Goal: Task Accomplishment & Management: Use online tool/utility

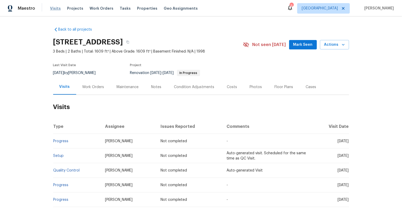
click at [53, 9] on span "Visits" at bounding box center [55, 8] width 11 height 5
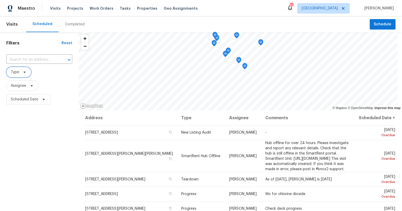
click at [27, 72] on span "Type" at bounding box center [18, 72] width 25 height 10
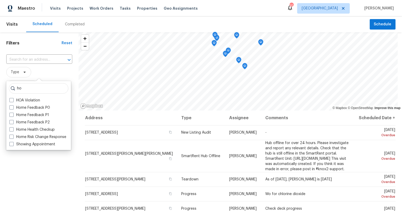
type input "h"
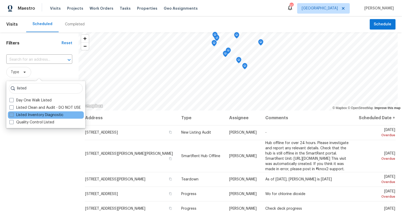
type input "listed"
click at [43, 114] on label "Listed Inventory Diagnostic" at bounding box center [36, 115] width 54 height 5
click at [13, 114] on input "Listed Inventory Diagnostic" at bounding box center [10, 114] width 3 height 3
checkbox input "true"
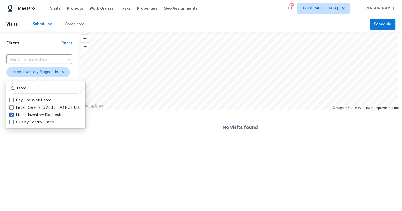
drag, startPoint x: 40, startPoint y: 162, endPoint x: 44, endPoint y: 99, distance: 63.0
click at [41, 144] on html "Maestro Visits Projects Work Orders Tasks Properties Geo Assignments 10 Minneap…" at bounding box center [201, 72] width 402 height 144
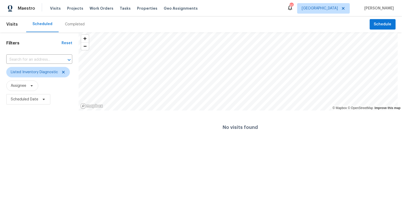
click at [74, 22] on div "Completed" at bounding box center [75, 24] width 20 height 5
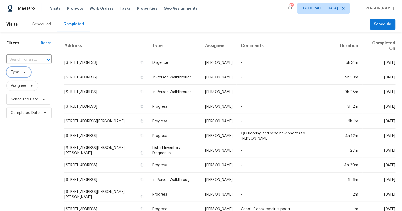
click at [23, 71] on icon at bounding box center [25, 72] width 4 height 4
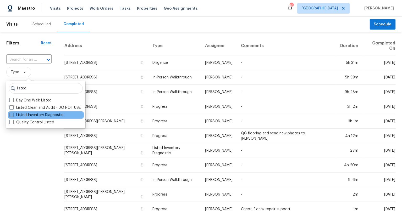
type input "listed"
click at [36, 113] on label "Listed Inventory Diagnostic" at bounding box center [36, 115] width 54 height 5
click at [13, 113] on input "Listed Inventory Diagnostic" at bounding box center [10, 114] width 3 height 3
checkbox input "true"
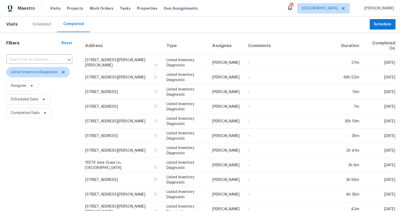
click at [52, 171] on div "Filters Reset ​ Listed Inventory Diagnostic Assignee Scheduled Date Completed D…" at bounding box center [39, 197] width 79 height 331
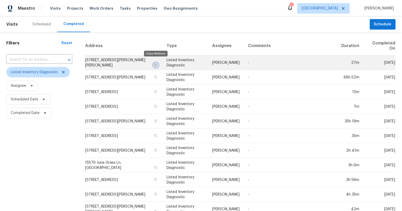
click at [156, 64] on icon "button" at bounding box center [156, 65] width 3 height 3
click at [157, 63] on button "button" at bounding box center [155, 65] width 5 height 5
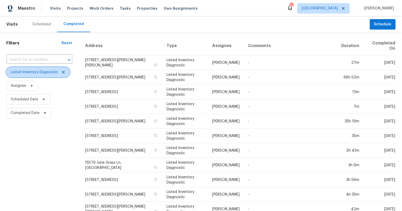
click at [64, 72] on icon at bounding box center [63, 72] width 4 height 4
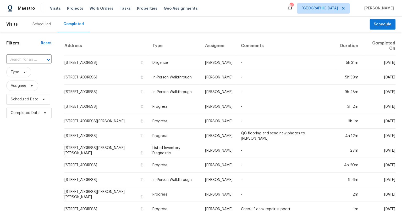
click at [43, 24] on div "Scheduled" at bounding box center [41, 24] width 18 height 5
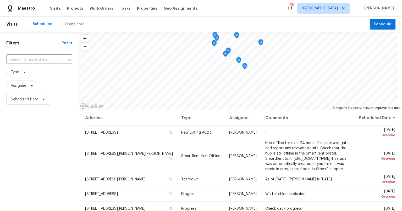
click at [68, 25] on div "Completed" at bounding box center [75, 24] width 20 height 5
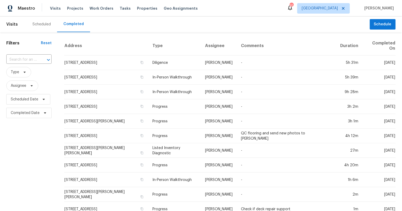
click at [43, 25] on div "Scheduled" at bounding box center [41, 24] width 18 height 5
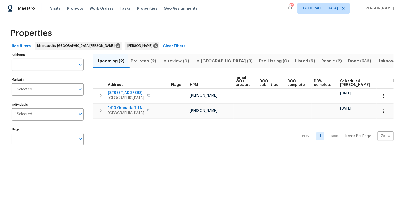
click at [150, 62] on span "Pre-reno (2)" at bounding box center [143, 61] width 25 height 7
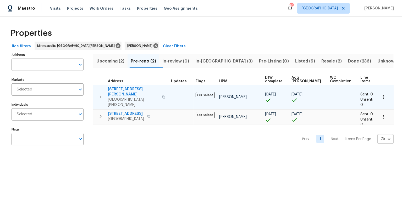
click at [126, 89] on span "[STREET_ADDRESS][PERSON_NAME]" at bounding box center [133, 92] width 51 height 10
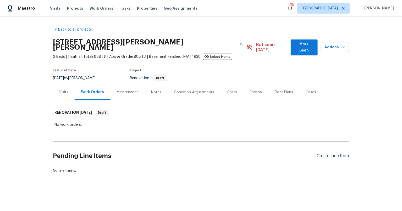
click at [337, 154] on div "Create Line Item" at bounding box center [333, 156] width 32 height 5
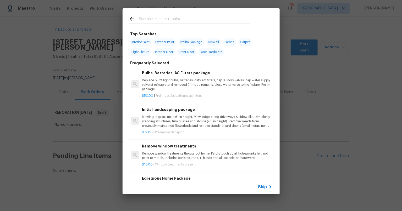
drag, startPoint x: 173, startPoint y: 15, endPoint x: 174, endPoint y: 20, distance: 5.2
click at [173, 16] on div at bounding box center [190, 18] width 134 height 21
click at [175, 22] on input "text" at bounding box center [194, 20] width 111 height 8
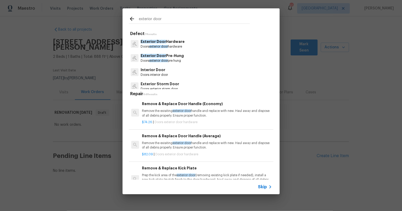
type input "exterior door"
click at [167, 60] on span "exterior door" at bounding box center [158, 60] width 19 height 3
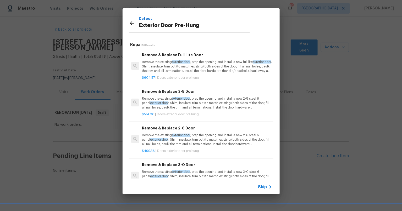
click at [194, 63] on p "Remove the existing exterior door , prep the opening and install a new full lit…" at bounding box center [207, 66] width 130 height 13
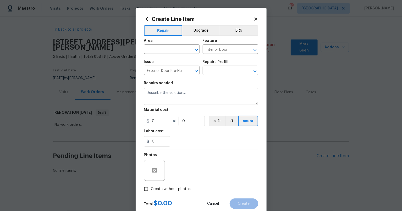
type input "Remove & Replace Full Lite Door $604.57"
type textarea "Remove the existing exterior door, prep the opening and install a new full lite…"
type input "604.57"
type input "1"
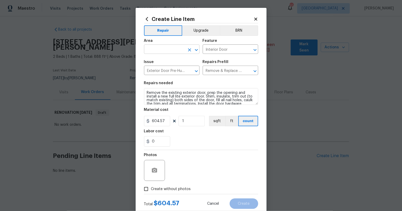
click at [158, 50] on input "text" at bounding box center [164, 50] width 41 height 8
click at [162, 57] on li "Entryway" at bounding box center [170, 61] width 56 height 9
type input "Entryway"
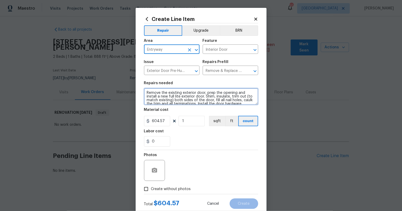
click at [145, 92] on textarea "Remove the existing exterior door, prep the opening and install a new full lite…" at bounding box center [201, 96] width 114 height 17
type textarea "P"
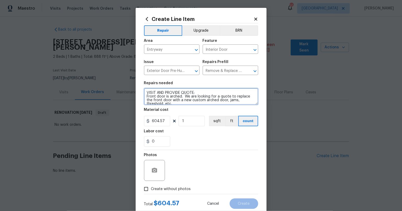
scroll to position [1, 0]
type textarea "VISIT AND PROVIDE QUOTE: Front door is arched. We are looking for a quote to re…"
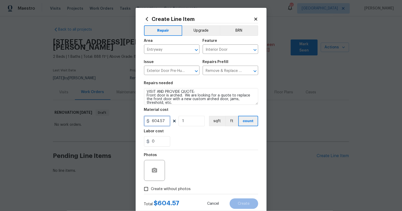
drag, startPoint x: 164, startPoint y: 121, endPoint x: 134, endPoint y: 117, distance: 30.7
click at [136, 119] on div "Create Line Item Repair Upgrade BRN Area Entryway ​ Feature Interior Door ​ Iss…" at bounding box center [201, 113] width 131 height 210
type input "100"
drag, startPoint x: 217, startPoint y: 136, endPoint x: 221, endPoint y: 139, distance: 4.5
click at [218, 136] on div "0" at bounding box center [201, 141] width 114 height 10
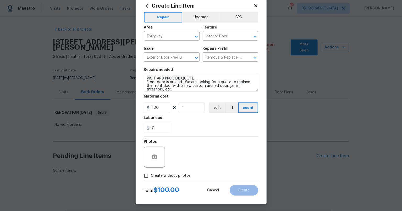
scroll to position [14, 0]
click at [152, 155] on icon "button" at bounding box center [154, 157] width 5 height 5
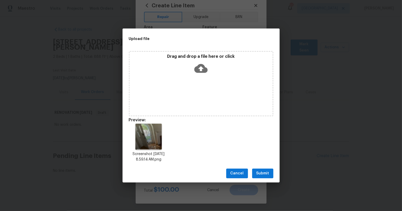
click at [262, 172] on span "Submit" at bounding box center [262, 173] width 13 height 7
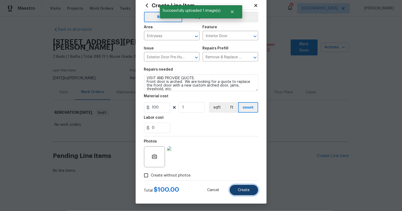
click at [242, 192] on button "Create" at bounding box center [244, 190] width 29 height 10
type input "0"
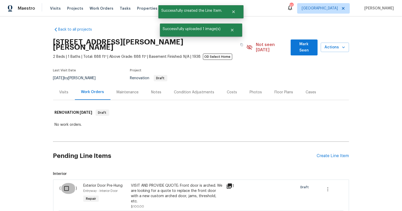
drag, startPoint x: 62, startPoint y: 179, endPoint x: 75, endPoint y: 178, distance: 13.1
click at [65, 182] on div "( )" at bounding box center [70, 196] width 24 height 29
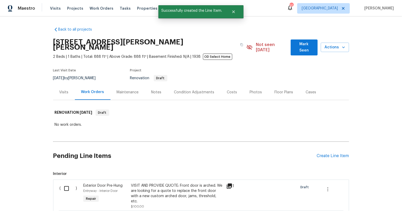
click at [68, 184] on input "checkbox" at bounding box center [68, 188] width 15 height 11
checkbox input "true"
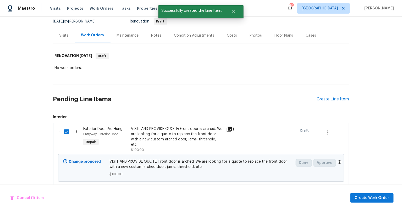
scroll to position [62, 0]
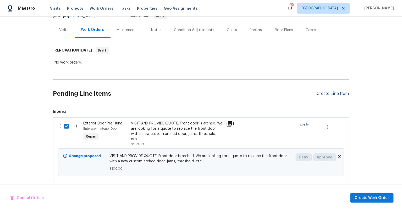
click at [335, 91] on div "Create Line Item" at bounding box center [333, 93] width 32 height 5
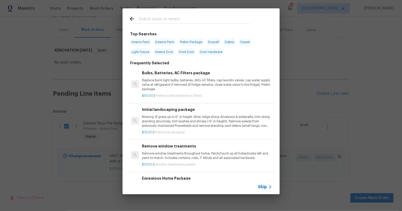
click at [162, 20] on input "text" at bounding box center [194, 20] width 111 height 8
click at [152, 20] on input "text" at bounding box center [194, 20] width 111 height 8
click at [359, 105] on div "Top Searches Interior Paint Exterior Paint Prelim Package Drywall Debris Carpet…" at bounding box center [201, 101] width 402 height 203
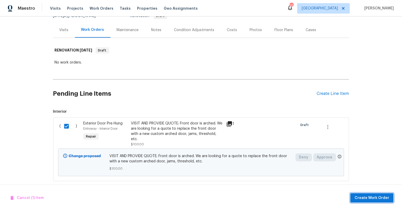
click at [371, 198] on span "Create Work Order" at bounding box center [372, 198] width 35 height 7
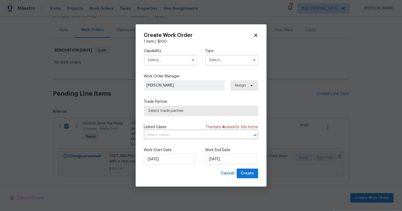
click at [168, 61] on input "text" at bounding box center [170, 60] width 53 height 10
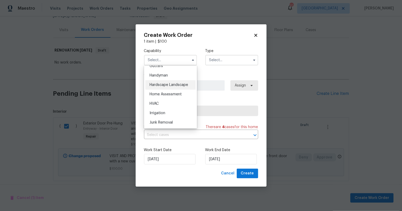
scroll to position [295, 0]
click at [162, 67] on span "Handyman" at bounding box center [159, 65] width 18 height 4
type input "Handyman"
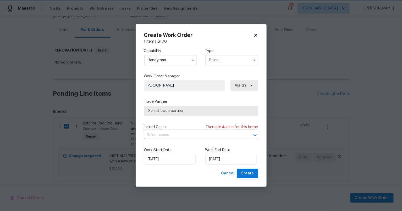
scroll to position [284, 0]
click at [235, 57] on input "text" at bounding box center [231, 60] width 53 height 10
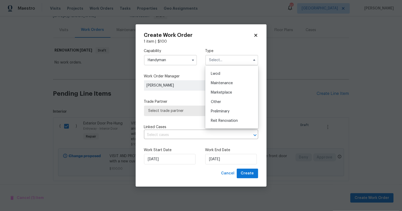
scroll to position [84, 0]
click at [229, 116] on div "Renovation" at bounding box center [232, 119] width 50 height 9
type input "Renovation"
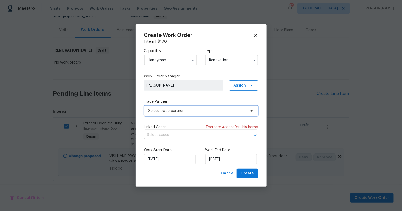
click at [195, 113] on span "Select trade partner" at bounding box center [197, 110] width 98 height 5
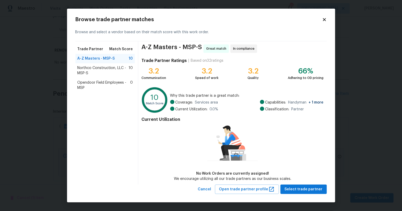
drag, startPoint x: 95, startPoint y: 70, endPoint x: 98, endPoint y: 71, distance: 3.9
click at [95, 70] on span "Northco Construction, LLC - MSP-S" at bounding box center [103, 70] width 51 height 10
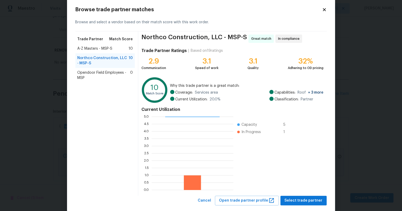
scroll to position [19, 0]
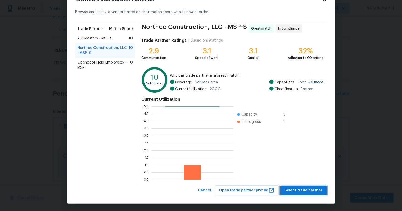
click at [313, 191] on span "Select trade partner" at bounding box center [304, 191] width 38 height 7
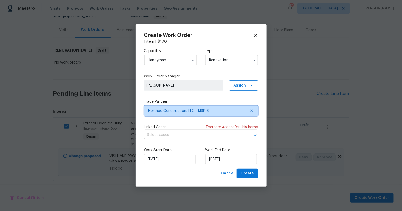
scroll to position [0, 0]
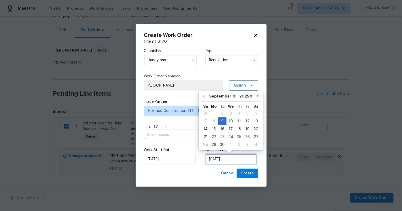
click at [222, 160] on input "[DATE]" at bounding box center [231, 159] width 52 height 10
click at [256, 97] on icon "Go to next month" at bounding box center [258, 96] width 4 height 4
type input "[DATE]"
select select "9"
click at [255, 97] on icon "Go to next month" at bounding box center [257, 96] width 4 height 4
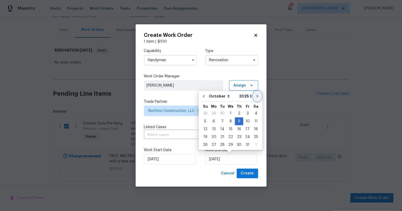
type input "[DATE]"
select select "10"
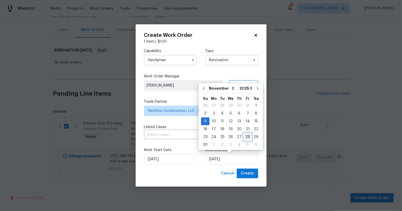
click at [246, 139] on div "28" at bounding box center [248, 137] width 8 height 7
type input "[DATE]"
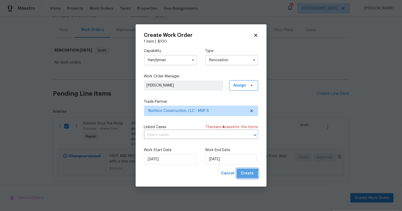
click at [246, 174] on span "Create" at bounding box center [247, 173] width 13 height 7
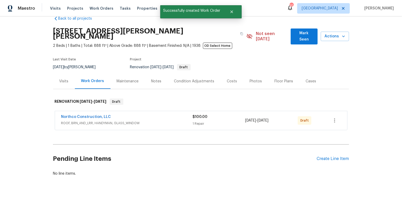
click at [37, 128] on div "Back to all projects [STREET_ADDRESS][PERSON_NAME][PERSON_NAME] 2 Beds | 1 Bath…" at bounding box center [201, 113] width 402 height 195
click at [334, 119] on icon "button" at bounding box center [334, 121] width 1 height 4
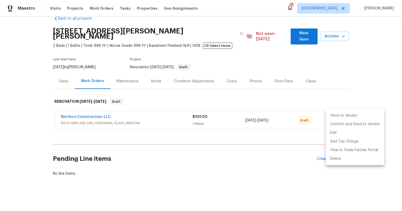
click at [333, 117] on li "Send to Vendor" at bounding box center [355, 116] width 58 height 9
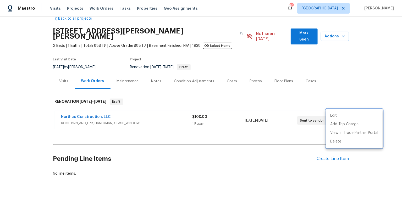
click at [322, 155] on div at bounding box center [201, 105] width 402 height 211
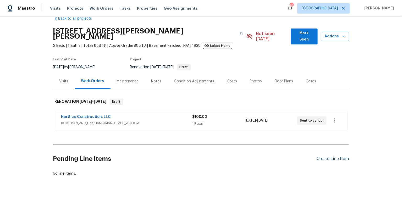
click at [323, 157] on div "Create Line Item" at bounding box center [333, 159] width 32 height 5
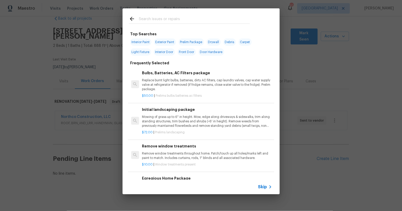
click at [157, 17] on input "text" at bounding box center [194, 20] width 111 height 8
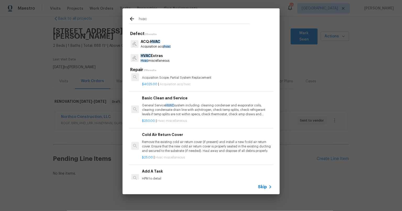
scroll to position [213, 0]
type input "hvac"
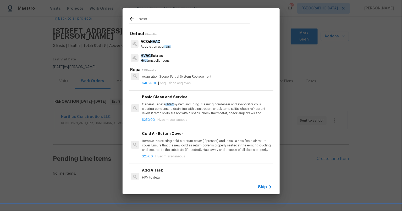
click at [191, 107] on p "General Service HVAC system including: cleaning condenser and evaporator coils,…" at bounding box center [207, 108] width 130 height 13
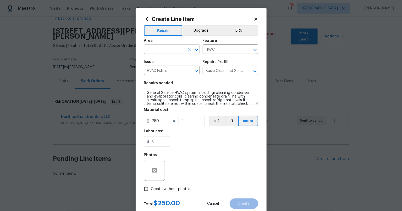
click at [159, 51] on input "text" at bounding box center [164, 50] width 41 height 8
click at [155, 62] on li "HVAC" at bounding box center [170, 61] width 56 height 9
type input "HVAC"
click at [198, 143] on div "0" at bounding box center [201, 141] width 114 height 10
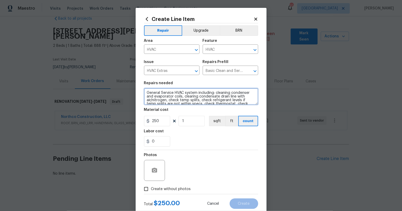
click at [157, 97] on textarea "General Service HVAC system including: cleaning condenser and evaporator coils,…" at bounding box center [201, 96] width 114 height 17
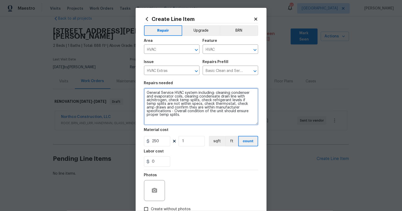
drag, startPoint x: 254, startPoint y: 103, endPoint x: 262, endPoint y: 123, distance: 21.8
click at [262, 123] on div "Create Line Item Repair Upgrade BRN Area HVAC ​ Feature HVAC ​ Issue HVAC Extra…" at bounding box center [201, 123] width 131 height 230
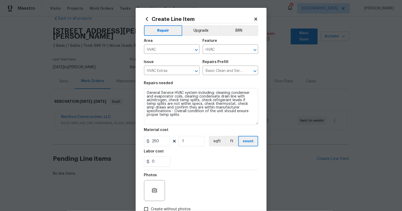
drag, startPoint x: 207, startPoint y: 164, endPoint x: 231, endPoint y: 168, distance: 24.1
click at [208, 164] on div "0" at bounding box center [201, 162] width 114 height 10
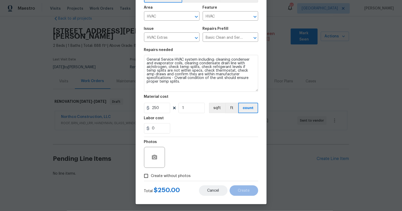
scroll to position [34, 0]
click at [147, 173] on input "Create without photos" at bounding box center [146, 176] width 10 height 10
checkbox input "true"
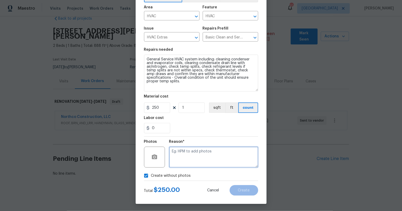
click at [200, 150] on textarea at bounding box center [213, 157] width 89 height 21
type textarea "s"
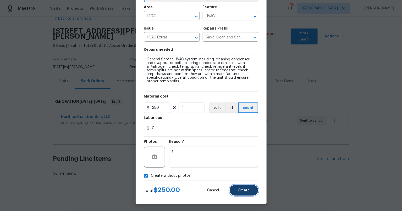
click at [241, 189] on span "Create" at bounding box center [244, 191] width 12 height 4
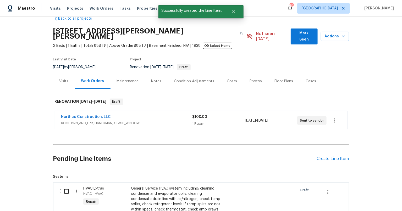
click at [29, 157] on div "Back to all projects [STREET_ADDRESS][PERSON_NAME][PERSON_NAME] 2 Beds | 1 Bath…" at bounding box center [201, 113] width 402 height 195
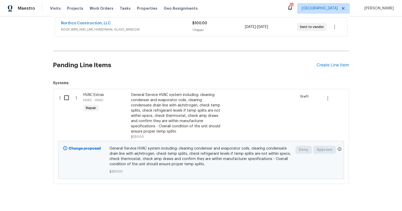
scroll to position [110, 0]
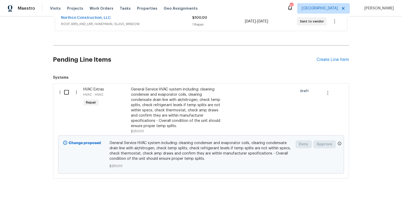
click at [66, 89] on input "checkbox" at bounding box center [68, 92] width 15 height 11
checkbox input "true"
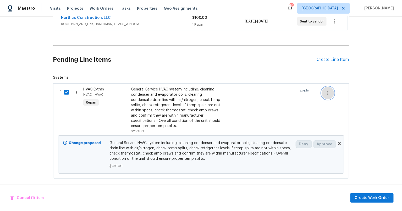
click at [326, 90] on icon "button" at bounding box center [328, 93] width 6 height 6
click at [328, 88] on li "Cancel" at bounding box center [330, 88] width 20 height 9
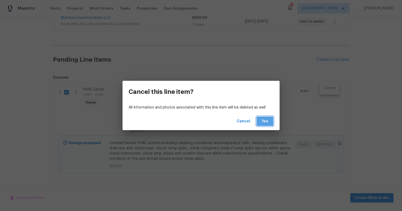
click at [265, 120] on span "Yes" at bounding box center [265, 121] width 8 height 7
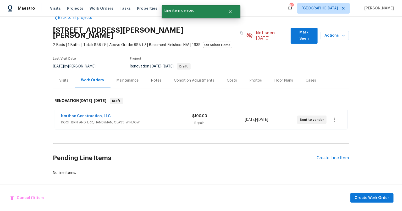
scroll to position [11, 0]
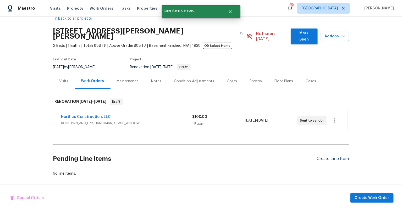
click at [317, 157] on div "Create Line Item" at bounding box center [333, 159] width 32 height 5
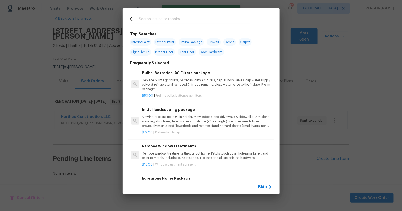
click at [158, 16] on input "text" at bounding box center [194, 20] width 111 height 8
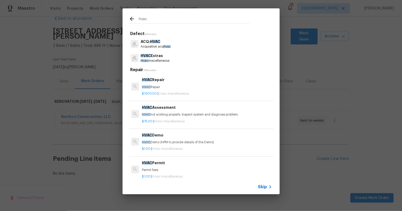
type input "hvac"
click at [153, 87] on p "HVAC Repair" at bounding box center [207, 87] width 130 height 4
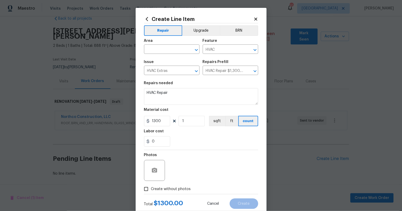
click at [144, 17] on icon at bounding box center [147, 19] width 6 height 6
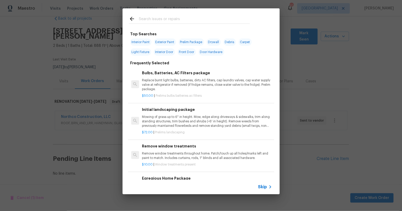
click at [169, 20] on input "text" at bounding box center [194, 20] width 111 height 8
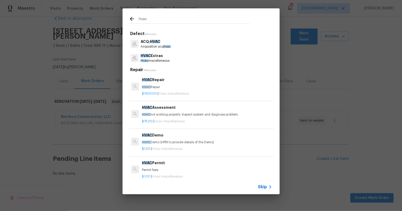
type input "hvac"
click at [197, 118] on div "$75.00 | Hvac miscellaneous" at bounding box center [207, 120] width 130 height 7
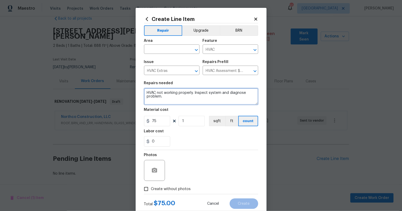
drag, startPoint x: 145, startPoint y: 92, endPoint x: 217, endPoint y: 106, distance: 73.2
click at [217, 106] on section "Repairs needed HVAC not working properly. Inspect system and diagnose problem. …" at bounding box center [201, 114] width 114 height 72
click at [184, 99] on textarea "HVAC not working properly. Inspect system and diagnose problem." at bounding box center [201, 96] width 114 height 17
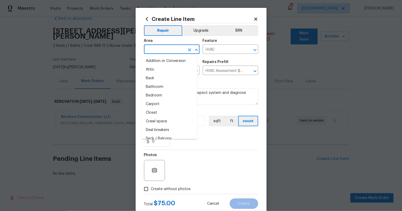
click at [163, 48] on input "text" at bounding box center [164, 50] width 41 height 8
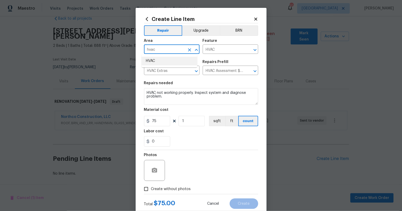
click at [149, 62] on li "HVAC" at bounding box center [170, 61] width 56 height 9
type input "HVAC"
click at [205, 147] on section "Repairs needed HVAC not working properly. Inspect system and diagnose problem. …" at bounding box center [201, 114] width 114 height 72
click at [144, 188] on input "Create without photos" at bounding box center [146, 189] width 10 height 10
checkbox input "true"
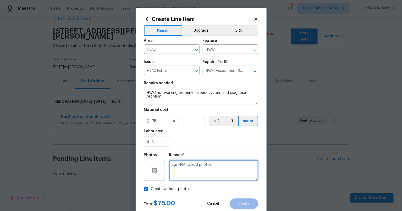
click at [205, 160] on textarea at bounding box center [213, 170] width 89 height 21
type textarea "s"
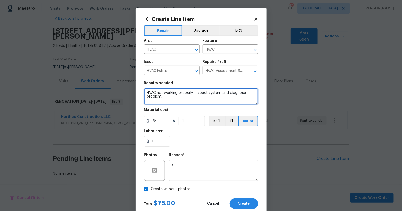
drag, startPoint x: 175, startPoint y: 98, endPoint x: 217, endPoint y: 98, distance: 41.9
click at [176, 98] on textarea "HVAC not working properly. Inspect system and diagnose problem." at bounding box center [201, 96] width 114 height 17
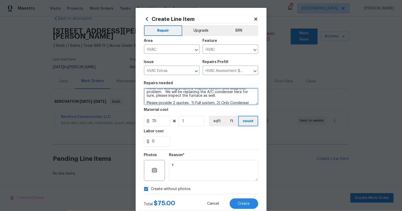
type textarea "HVAC not working properly. Inspect system and diagnose problem. We will be repl…"
click at [212, 143] on div "0" at bounding box center [201, 141] width 114 height 10
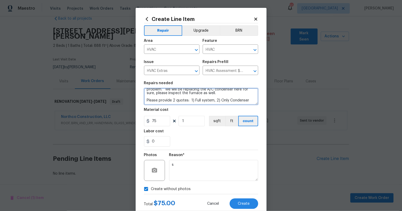
scroll to position [0, 0]
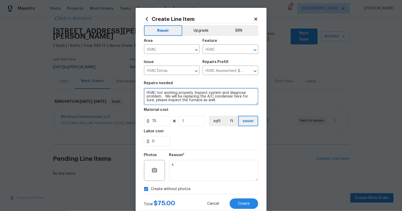
drag, startPoint x: 247, startPoint y: 101, endPoint x: 104, endPoint y: 85, distance: 143.8
click at [103, 84] on div "Create Line Item Repair Upgrade BRN Area HVAC ​ Feature HVAC ​ Issue HVAC Extra…" at bounding box center [201, 105] width 402 height 211
click at [176, 95] on textarea "HVAC not working properly. Inspect system and diagnose problem. We will be repl…" at bounding box center [201, 96] width 114 height 17
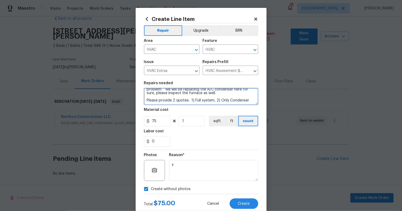
drag, startPoint x: 163, startPoint y: 96, endPoint x: 263, endPoint y: 111, distance: 101.2
click at [263, 111] on div "Create Line Item Repair Upgrade BRN Area HVAC ​ Feature HVAC ​ Issue HVAC Extra…" at bounding box center [201, 113] width 131 height 210
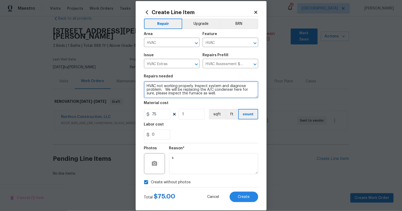
scroll to position [14, 0]
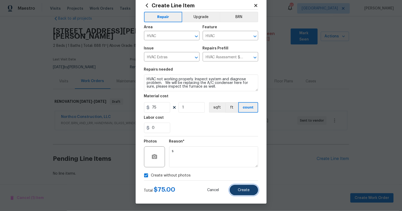
click at [243, 188] on button "Create" at bounding box center [244, 190] width 29 height 10
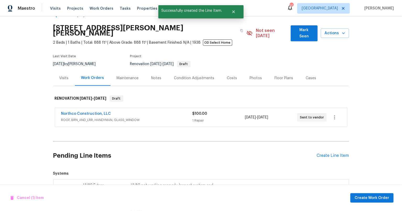
scroll to position [92, 0]
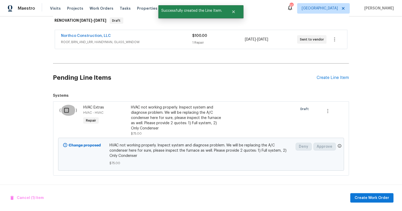
drag, startPoint x: 63, startPoint y: 107, endPoint x: 281, endPoint y: 126, distance: 218.8
click at [63, 107] on input "checkbox" at bounding box center [68, 110] width 15 height 11
checkbox input "true"
click at [328, 75] on div "Create Line Item" at bounding box center [333, 77] width 32 height 5
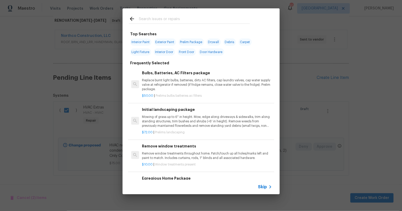
click at [132, 19] on icon at bounding box center [132, 19] width 6 height 6
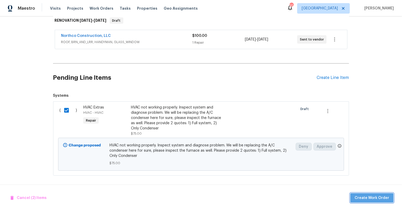
click at [375, 198] on span "Create Work Order" at bounding box center [372, 198] width 35 height 7
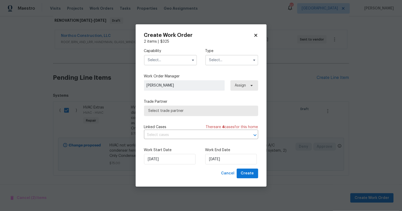
click at [170, 56] on input "text" at bounding box center [170, 60] width 53 height 10
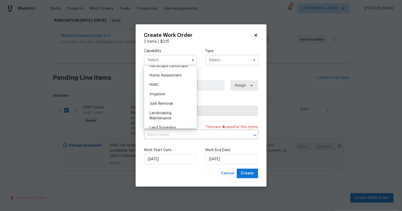
scroll to position [304, 0]
click at [154, 89] on div "HVAC" at bounding box center [170, 83] width 50 height 9
type input "HVAC"
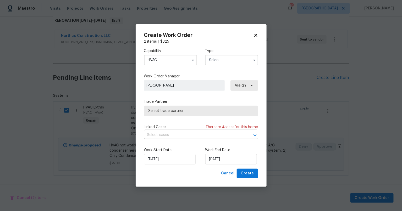
click at [226, 57] on input "text" at bounding box center [231, 60] width 53 height 10
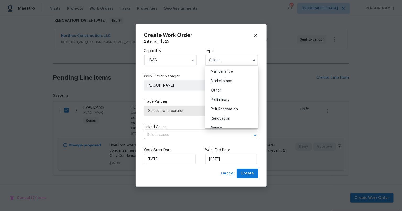
scroll to position [86, 0]
click at [224, 116] on span "Renovation" at bounding box center [220, 118] width 19 height 4
type input "Renovation"
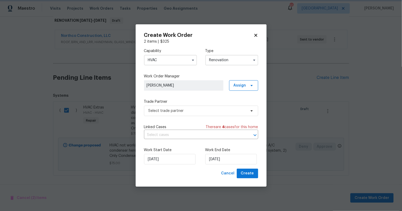
scroll to position [0, 0]
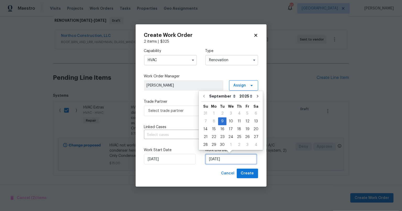
click at [229, 159] on input "[DATE]" at bounding box center [231, 159] width 52 height 10
click at [246, 139] on div "26" at bounding box center [247, 137] width 8 height 7
type input "[DATE]"
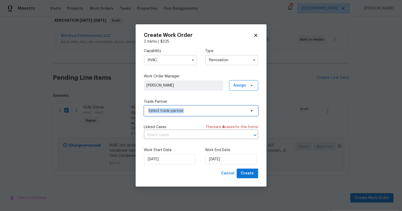
click at [197, 109] on span "Select trade partner" at bounding box center [201, 111] width 114 height 10
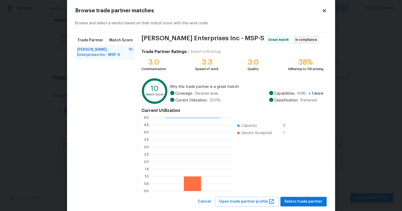
scroll to position [19, 0]
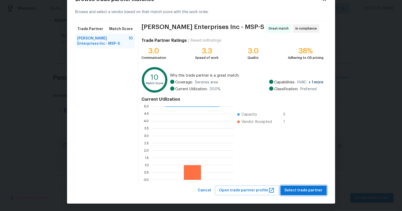
click at [309, 189] on span "Select trade partner" at bounding box center [304, 191] width 38 height 7
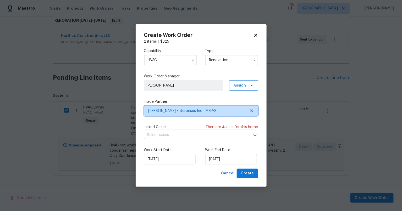
scroll to position [0, 0]
click at [249, 173] on span "Create" at bounding box center [247, 173] width 13 height 7
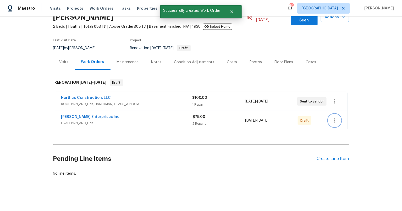
click at [332, 118] on icon "button" at bounding box center [335, 121] width 6 height 6
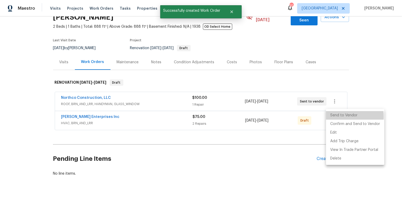
click at [335, 117] on li "Send to Vendor" at bounding box center [355, 115] width 58 height 9
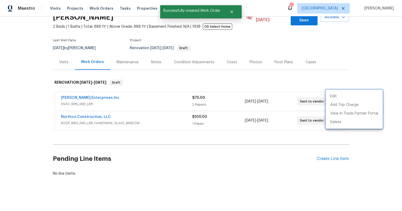
click at [75, 92] on div at bounding box center [201, 105] width 402 height 211
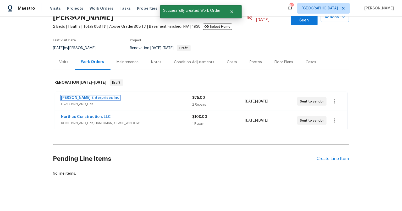
click at [82, 96] on link "[PERSON_NAME] Enterprises Inc" at bounding box center [90, 98] width 58 height 4
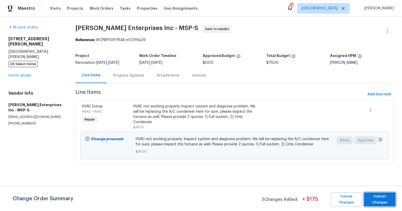
drag, startPoint x: 381, startPoint y: 204, endPoint x: 367, endPoint y: 195, distance: 16.6
click at [381, 204] on span "Submit Changes" at bounding box center [380, 200] width 26 height 12
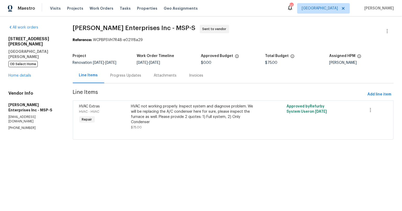
click at [116, 76] on div "Progress Updates" at bounding box center [126, 75] width 31 height 5
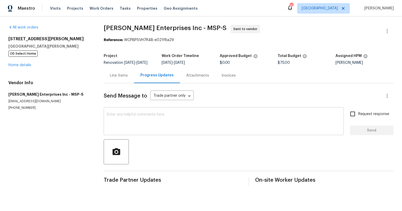
click at [175, 125] on textarea at bounding box center [224, 122] width 234 height 18
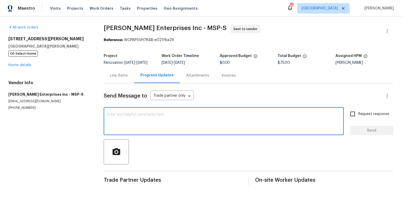
paste textarea "We will be replacing the A/C condenser here for sure, please inspect the furnac…"
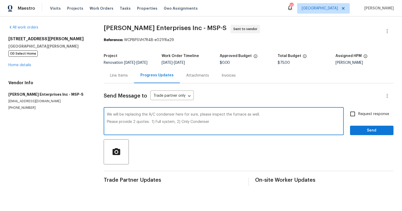
drag, startPoint x: 107, startPoint y: 118, endPoint x: 135, endPoint y: 136, distance: 33.7
click at [107, 118] on textarea "We will be replacing the A/C condenser here for sure, please inspect the furnac…" at bounding box center [224, 122] width 234 height 18
type textarea "Please test entire system for proper function: We will be replacing the A/C con…"
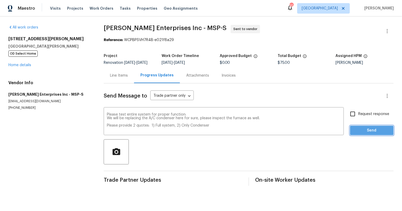
click at [376, 134] on span "Send" at bounding box center [371, 131] width 35 height 7
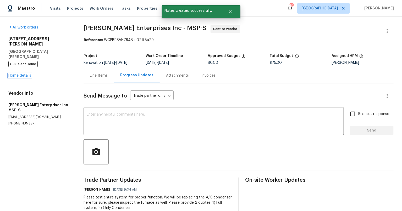
click at [23, 74] on link "Home details" at bounding box center [19, 76] width 23 height 4
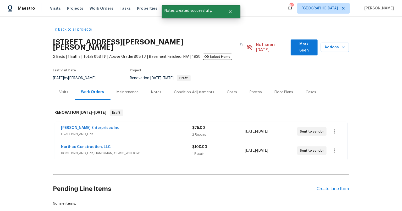
click at [36, 156] on div "Back to all projects [STREET_ADDRESS][PERSON_NAME][PERSON_NAME] 2 Beds | 1 Bath…" at bounding box center [201, 113] width 402 height 195
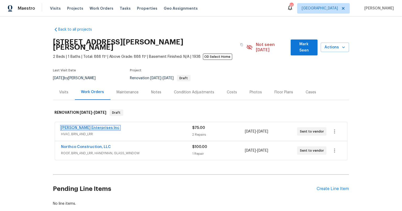
click at [85, 126] on link "[PERSON_NAME] Enterprises Inc" at bounding box center [90, 128] width 58 height 4
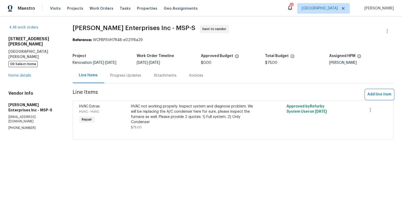
click at [370, 94] on span "Add line item" at bounding box center [380, 94] width 24 height 7
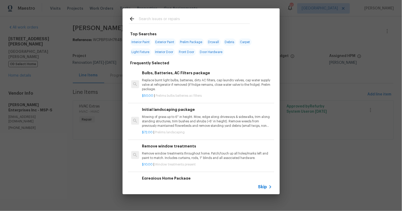
click at [165, 18] on input "text" at bounding box center [194, 20] width 111 height 8
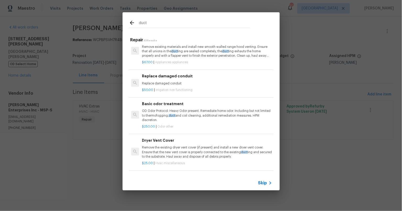
scroll to position [86, 0]
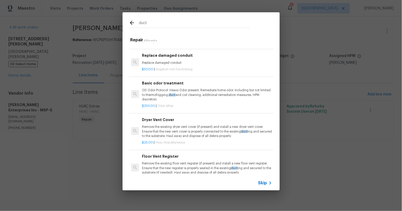
type input "duct"
click at [163, 65] on p "Replace damaged conduit" at bounding box center [207, 63] width 130 height 4
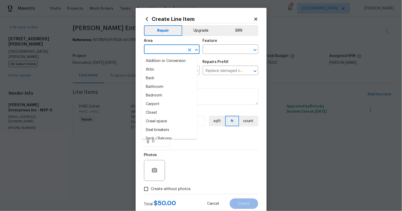
click at [151, 47] on input "text" at bounding box center [164, 50] width 41 height 8
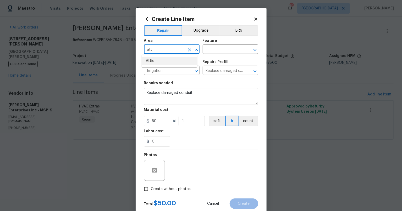
drag, startPoint x: 151, startPoint y: 61, endPoint x: 199, endPoint y: 54, distance: 47.7
click at [151, 61] on li "Attic" at bounding box center [170, 61] width 56 height 9
type input "Attic"
click at [214, 53] on input "text" at bounding box center [223, 50] width 41 height 8
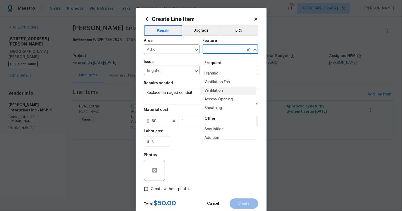
click at [211, 90] on li "Ventilation" at bounding box center [228, 91] width 56 height 9
type input "Ventilation"
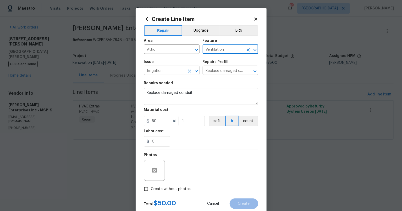
click at [166, 70] on input "Irrigation" at bounding box center [164, 71] width 41 height 8
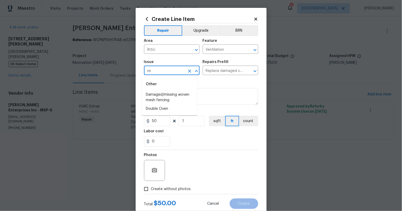
type input "v"
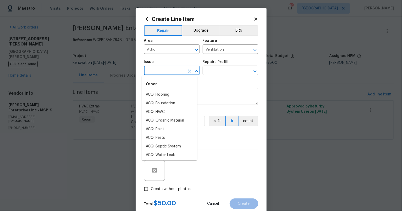
click at [218, 78] on section "Repairs needed Replace damaged conduit Material cost 50 1 sqft ft count Labor c…" at bounding box center [201, 114] width 114 height 72
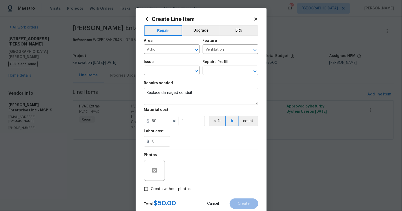
click at [144, 19] on icon at bounding box center [147, 19] width 6 height 6
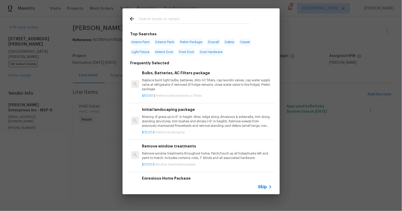
click at [158, 21] on input "text" at bounding box center [194, 20] width 111 height 8
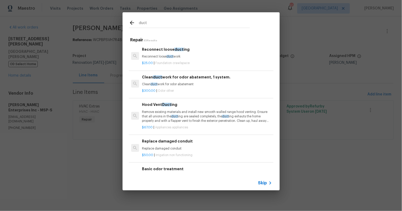
scroll to position [0, 0]
type input "duct"
click at [158, 57] on p "Reconnect loose duct work" at bounding box center [207, 57] width 130 height 4
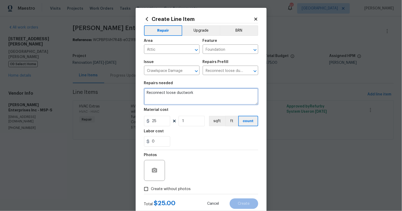
drag, startPoint x: 198, startPoint y: 92, endPoint x: 131, endPoint y: 91, distance: 67.3
click at [131, 91] on div "Create Line Item Repair Upgrade BRN Area Attic ​ Feature Foundation ​ Issue Cra…" at bounding box center [201, 105] width 402 height 211
type textarea "We will be finishing off the second floor attic. Please inspect the home and de…"
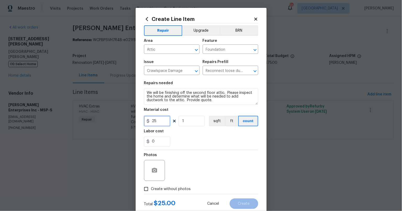
click at [155, 123] on input "25" at bounding box center [157, 121] width 26 height 10
drag, startPoint x: 157, startPoint y: 122, endPoint x: 132, endPoint y: 124, distance: 24.7
click at [132, 124] on div "Create Line Item Repair Upgrade BRN Area Attic ​ Feature Foundation ​ Issue Cra…" at bounding box center [201, 105] width 402 height 211
type input "1"
click at [215, 137] on div "0" at bounding box center [201, 141] width 114 height 10
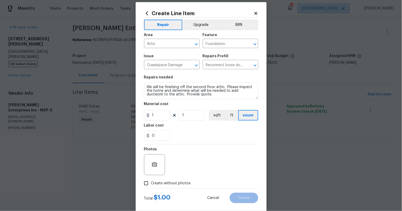
scroll to position [14, 0]
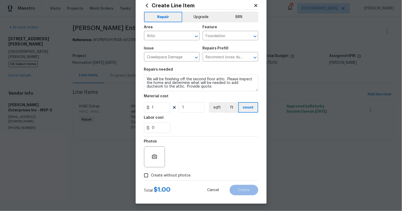
click at [145, 175] on input "Create without photos" at bounding box center [146, 176] width 10 height 10
checkbox input "true"
click at [189, 164] on textarea at bounding box center [213, 157] width 89 height 21
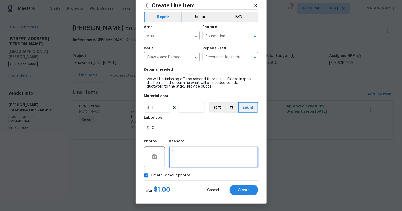
type textarea "s"
click at [210, 172] on div "Create without photos" at bounding box center [201, 176] width 114 height 10
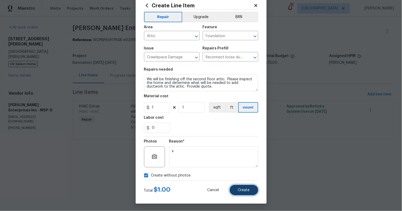
click at [247, 190] on span "Create" at bounding box center [244, 191] width 12 height 4
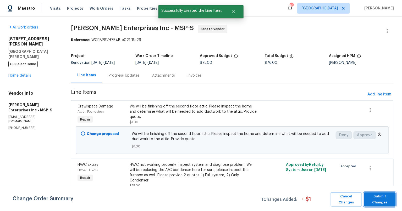
click at [382, 200] on span "Submit Changes" at bounding box center [380, 200] width 26 height 12
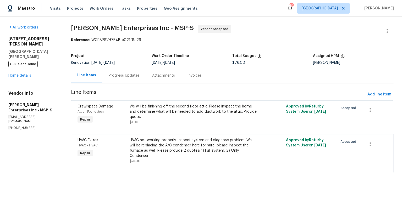
click at [129, 77] on div "Progress Updates" at bounding box center [124, 75] width 31 height 5
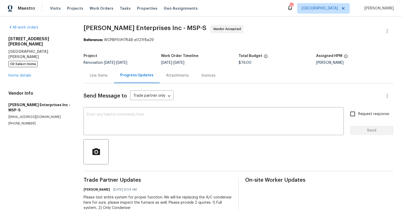
click at [146, 108] on div "Send Message to Trade partner only Trade partner only ​ x ​ Request response Se…" at bounding box center [239, 151] width 310 height 134
drag, startPoint x: 153, startPoint y: 112, endPoint x: 155, endPoint y: 115, distance: 3.4
click at [155, 113] on div "x ​" at bounding box center [214, 122] width 260 height 27
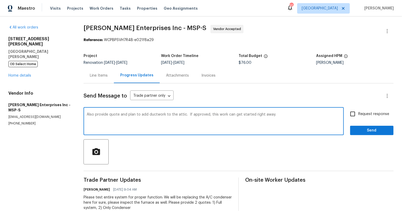
type textarea "Also provide quote and plan to add ductwork to the attic. If approved, this wor…"
click at [369, 130] on span "Send" at bounding box center [371, 131] width 35 height 7
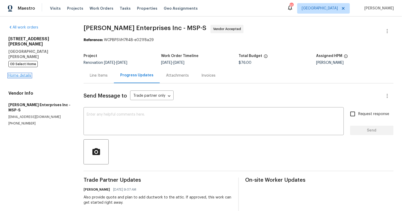
click at [21, 74] on link "Home details" at bounding box center [19, 76] width 23 height 4
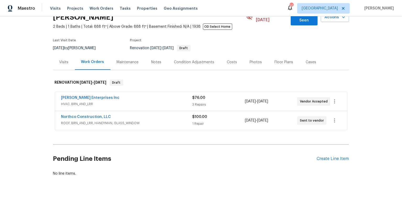
scroll to position [30, 0]
